Goal: Task Accomplishment & Management: Use online tool/utility

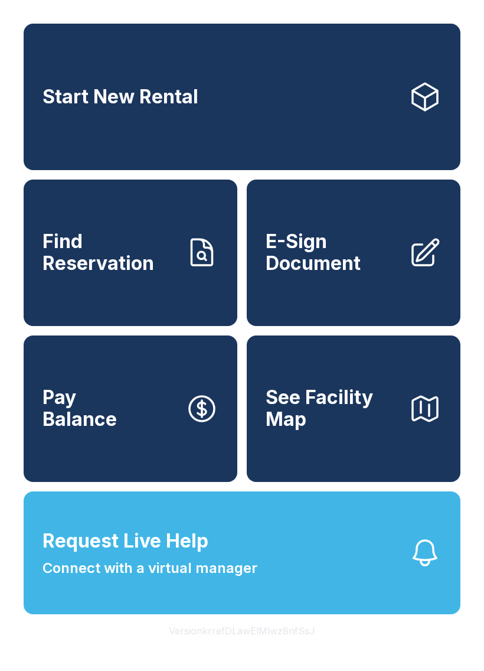
click at [379, 274] on span "E-Sign Document" at bounding box center [332, 252] width 133 height 43
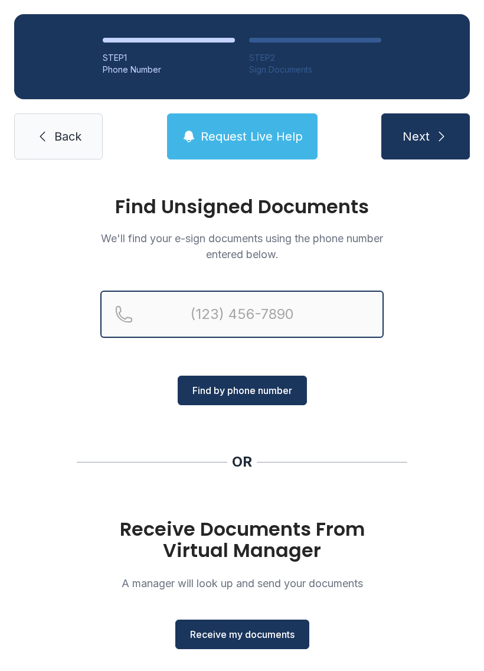
click at [320, 309] on input "Reservation phone number" at bounding box center [242, 314] width 284 height 47
type input "[PHONE_NUMBER]"
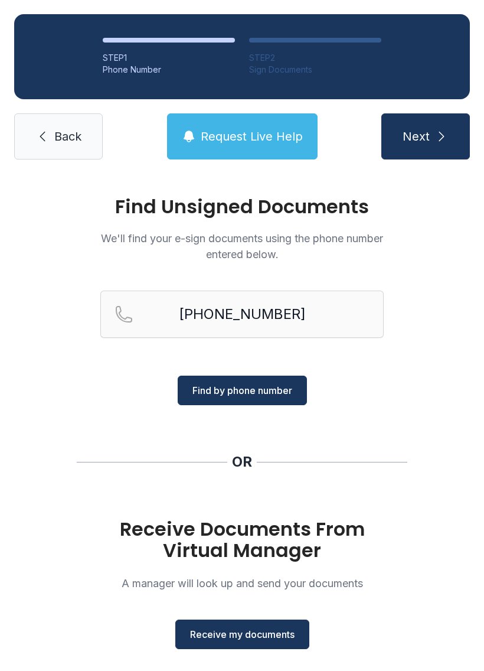
click at [263, 392] on span "Find by phone number" at bounding box center [243, 390] width 100 height 14
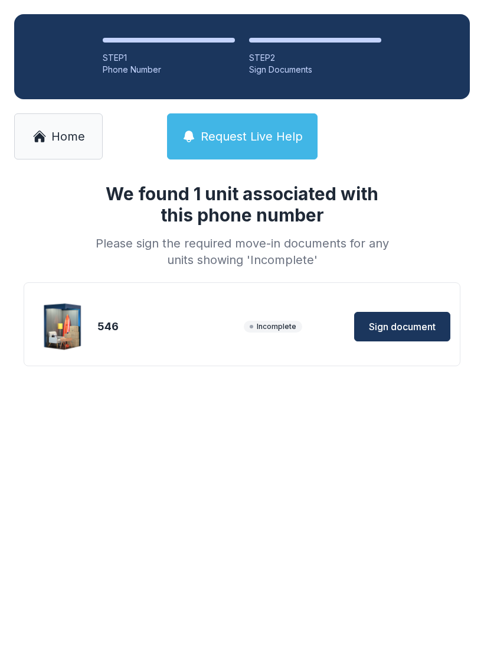
click at [412, 326] on span "Sign document" at bounding box center [402, 327] width 67 height 14
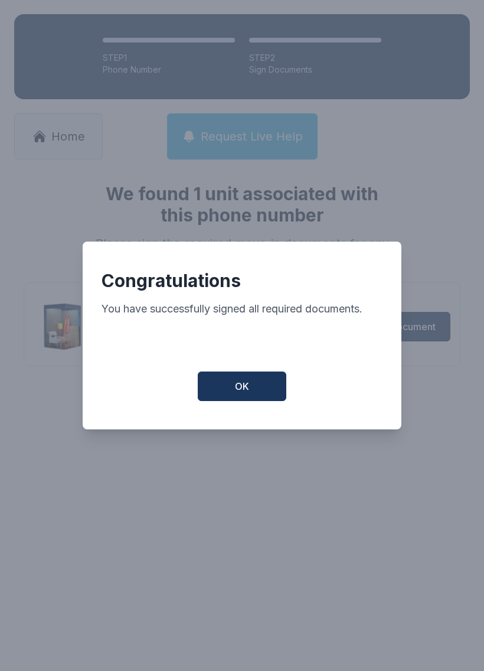
click at [269, 383] on button "OK" at bounding box center [242, 387] width 89 height 30
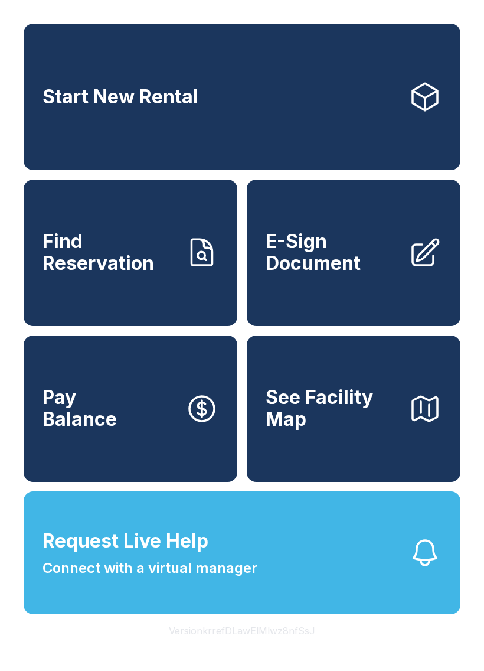
click at [372, 430] on span "See Facility Map" at bounding box center [332, 408] width 133 height 43
